Goal: Information Seeking & Learning: Learn about a topic

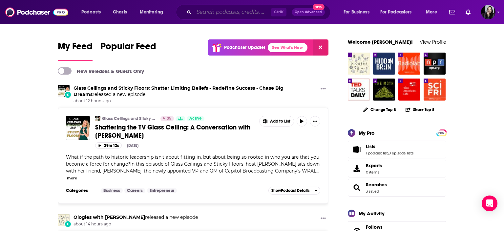
click at [258, 11] on input "Search podcasts, credits, & more..." at bounding box center [232, 12] width 77 height 11
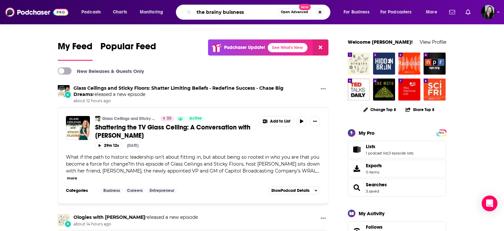
type input "the brainy buisness"
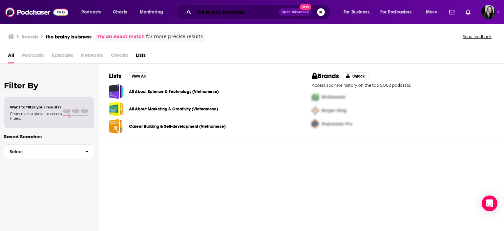
click at [259, 11] on input "the brainy buisness" at bounding box center [236, 12] width 85 height 11
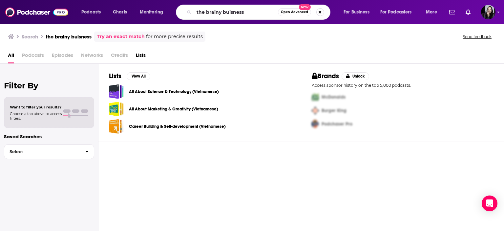
click at [322, 13] on button "Search podcasts, credits, & more..." at bounding box center [321, 12] width 8 height 8
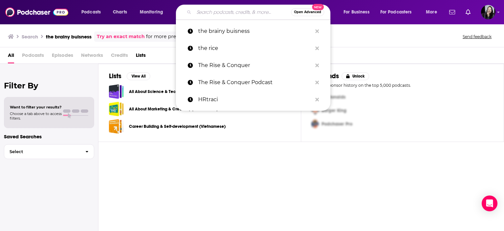
paste input "The Brainy Business | Understanding the Psychology of Why People Buy | Behavior…"
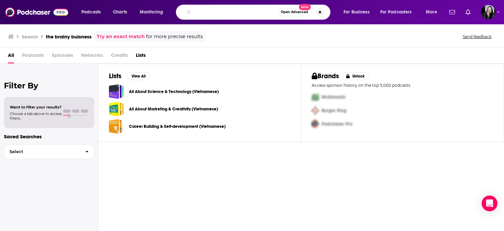
type input "The Brainy Business | Understanding the Psychology of Why People Buy | Behavior…"
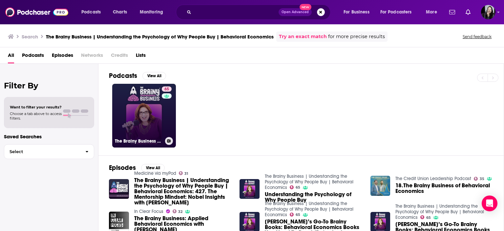
click at [130, 123] on link "65 The Brainy Business | Understanding the Psychology of Why People Buy | Behav…" at bounding box center [144, 116] width 64 height 64
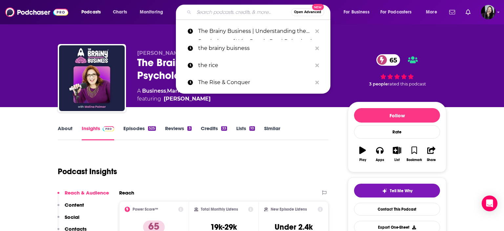
click at [234, 9] on input "Search podcasts, credits, & more..." at bounding box center [242, 12] width 97 height 11
paste input "Happier in [GEOGRAPHIC_DATA]"
type input "Happier in [GEOGRAPHIC_DATA]"
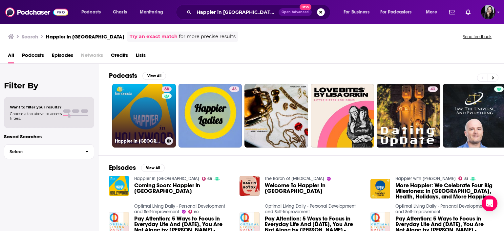
click at [149, 110] on link "68 Happier in [GEOGRAPHIC_DATA]" at bounding box center [144, 116] width 64 height 64
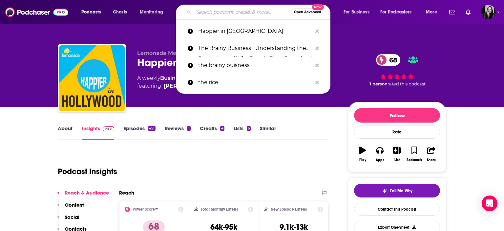
click at [260, 12] on input "Search podcasts, credits, & more..." at bounding box center [242, 12] width 97 height 11
paste input "Rapid Response"
type input "Rapid Response"
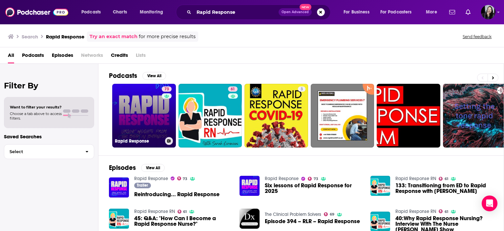
click at [143, 110] on link "73 Rapid Response" at bounding box center [144, 116] width 64 height 64
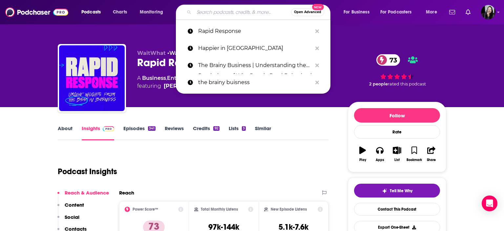
click at [228, 11] on input "Search podcasts, credits, & more..." at bounding box center [242, 12] width 97 height 11
paste input "The Imperfects"
type input "The Imperfects"
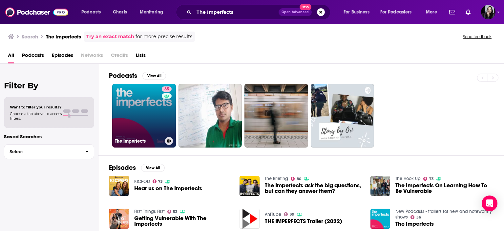
click at [133, 124] on link "85 The Imperfects" at bounding box center [144, 116] width 64 height 64
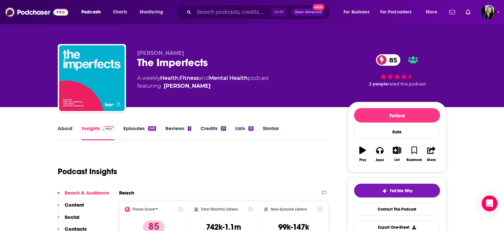
click at [257, 17] on div "Ctrl K Open Advanced New" at bounding box center [253, 12] width 155 height 15
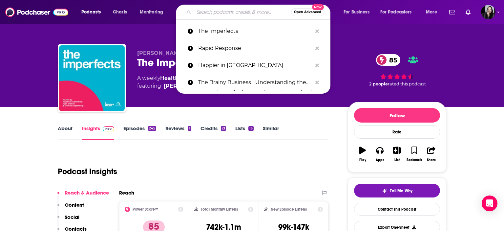
click at [243, 13] on input "Search podcasts, credits, & more..." at bounding box center [242, 12] width 97 height 11
paste input "Shameless Leadership"
type input "Shameless Leadership"
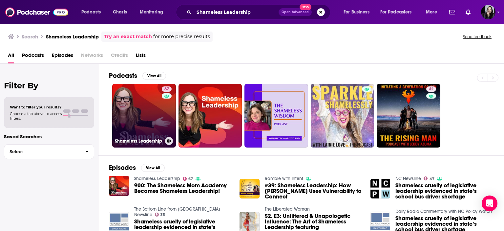
click at [137, 110] on link "67 Shameless Leadership" at bounding box center [144, 116] width 64 height 64
